Goal: Information Seeking & Learning: Learn about a topic

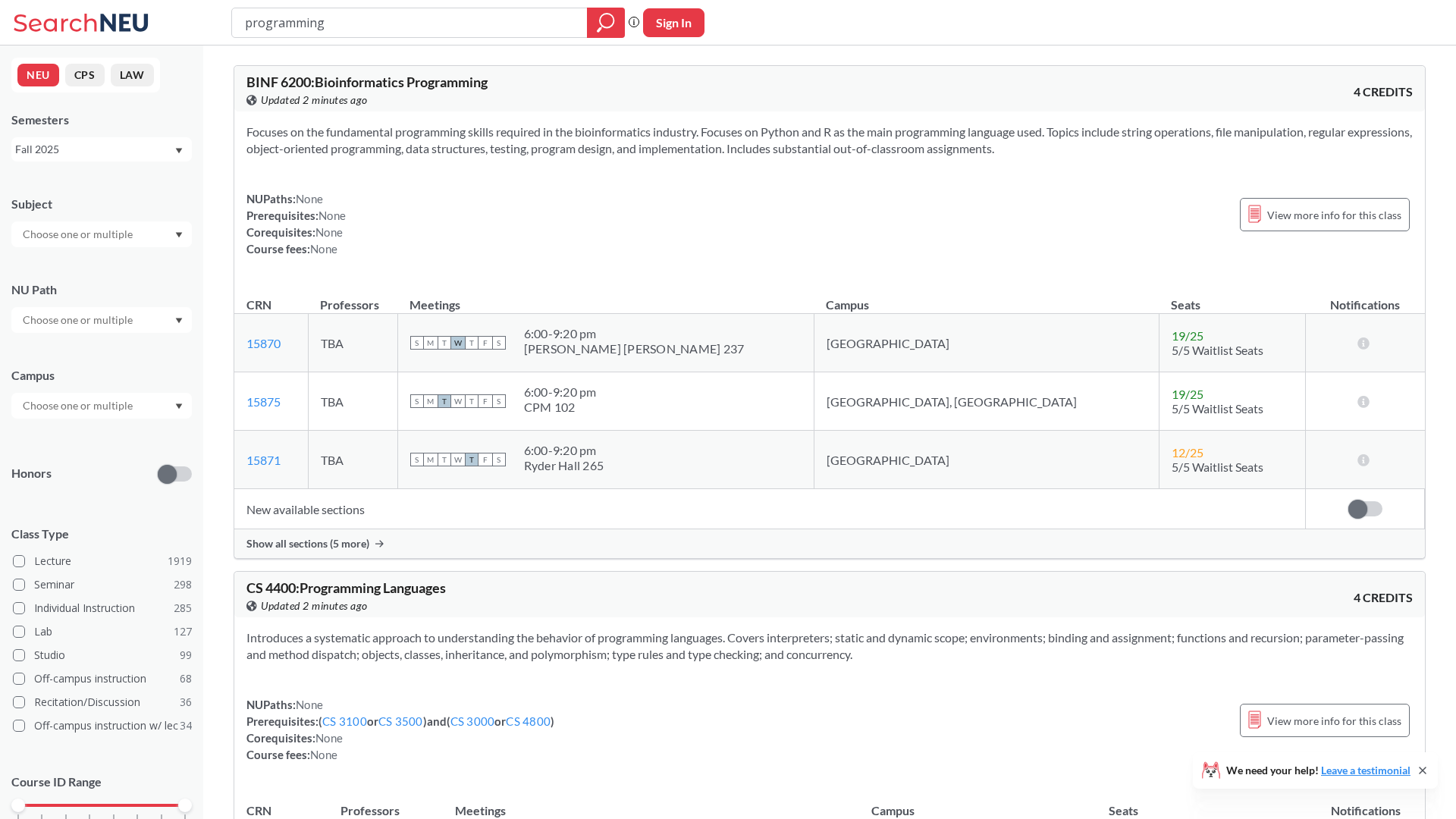
drag, startPoint x: 335, startPoint y: 18, endPoint x: 163, endPoint y: 11, distance: 172.1
click at [163, 11] on div "programming Phrase search guarantees the exact search appears in the results. E…" at bounding box center [728, 22] width 1456 height 46
type input "french culture"
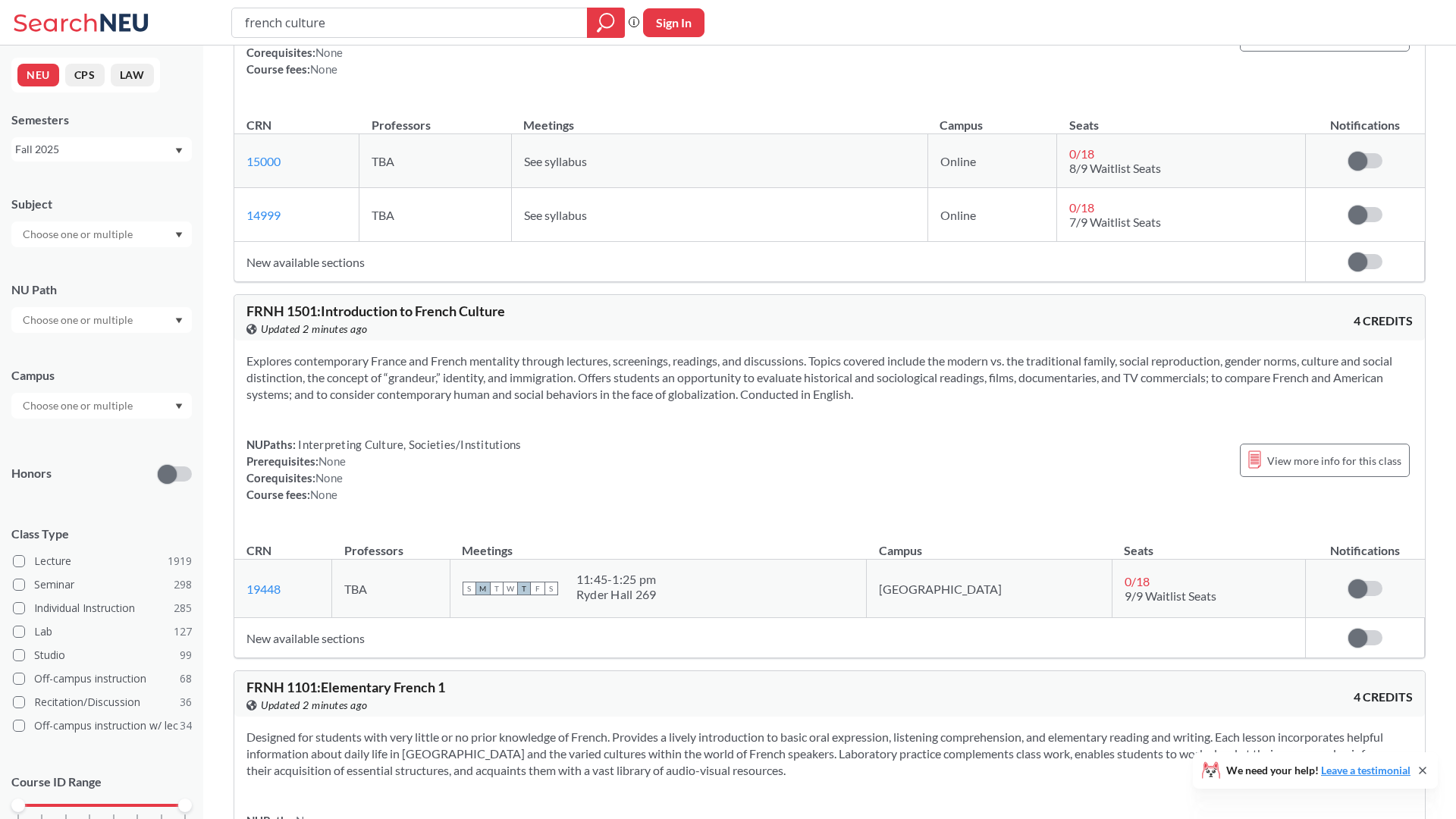
scroll to position [183, 0]
click at [112, 318] on input "text" at bounding box center [79, 320] width 128 height 18
click at [85, 401] on span "Societies/Institutions" at bounding box center [70, 395] width 103 height 17
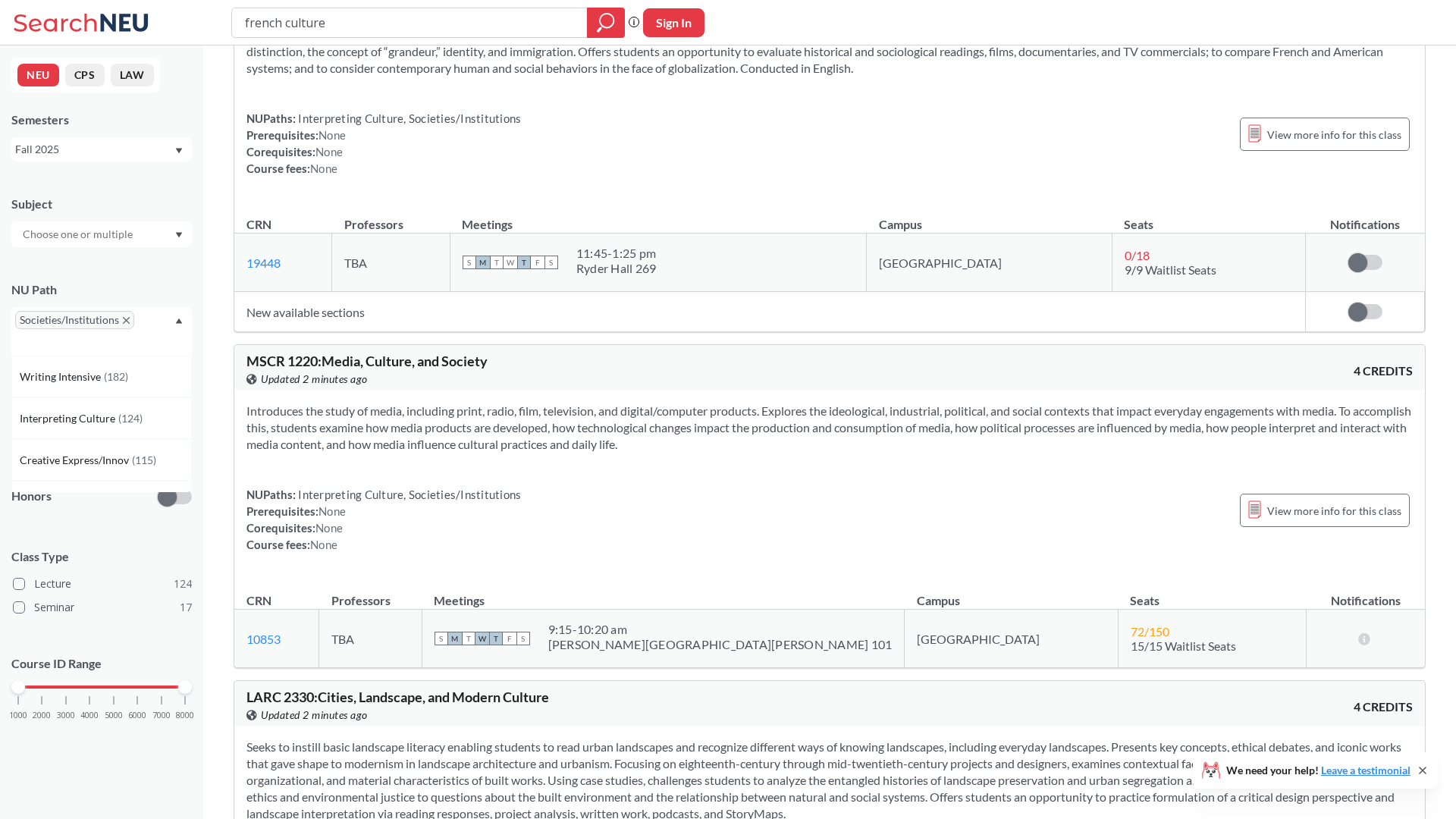
scroll to position [188, 0]
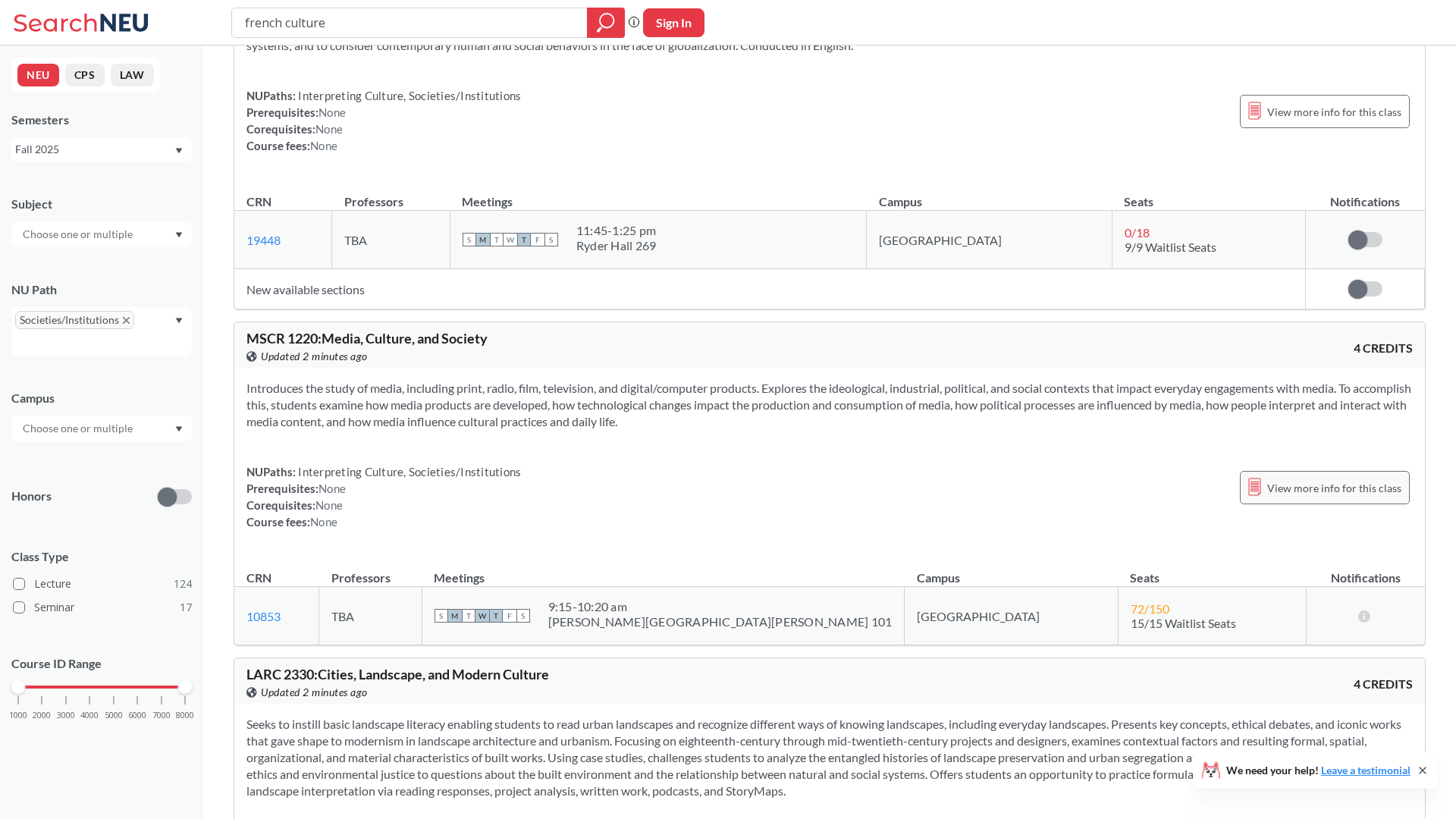
click at [1290, 484] on span "View more info for this class" at bounding box center [1334, 487] width 134 height 19
